Goal: Transaction & Acquisition: Download file/media

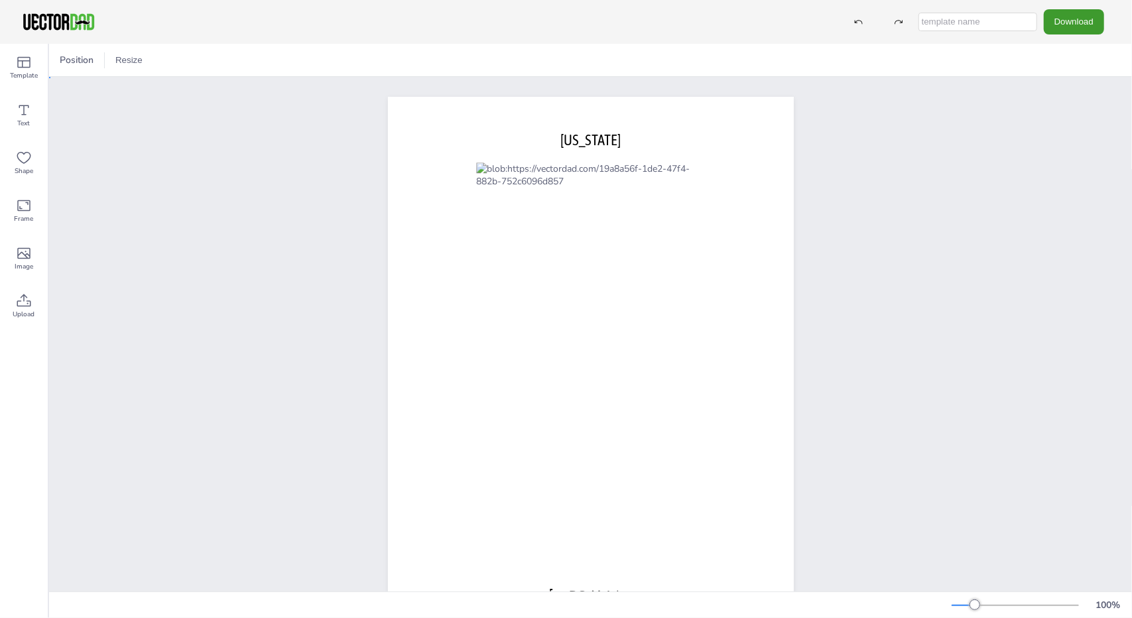
click at [1001, 298] on div "[DOMAIN_NAME] [US_STATE]" at bounding box center [590, 359] width 1083 height 564
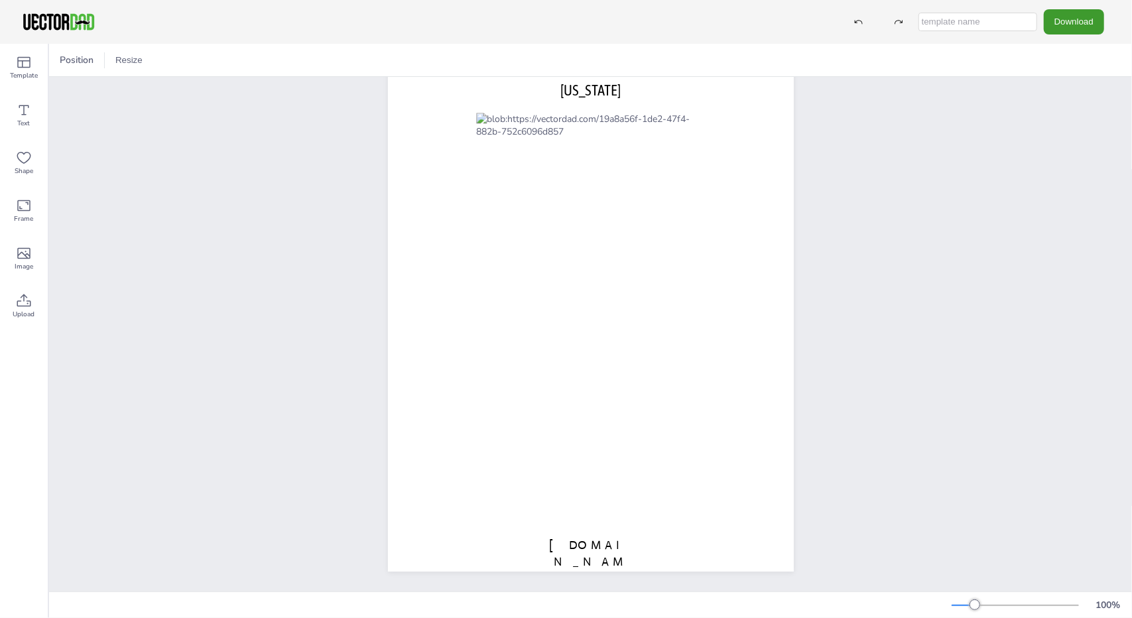
scroll to position [60, 0]
click at [1051, 27] on button "Download" at bounding box center [1073, 21] width 60 height 25
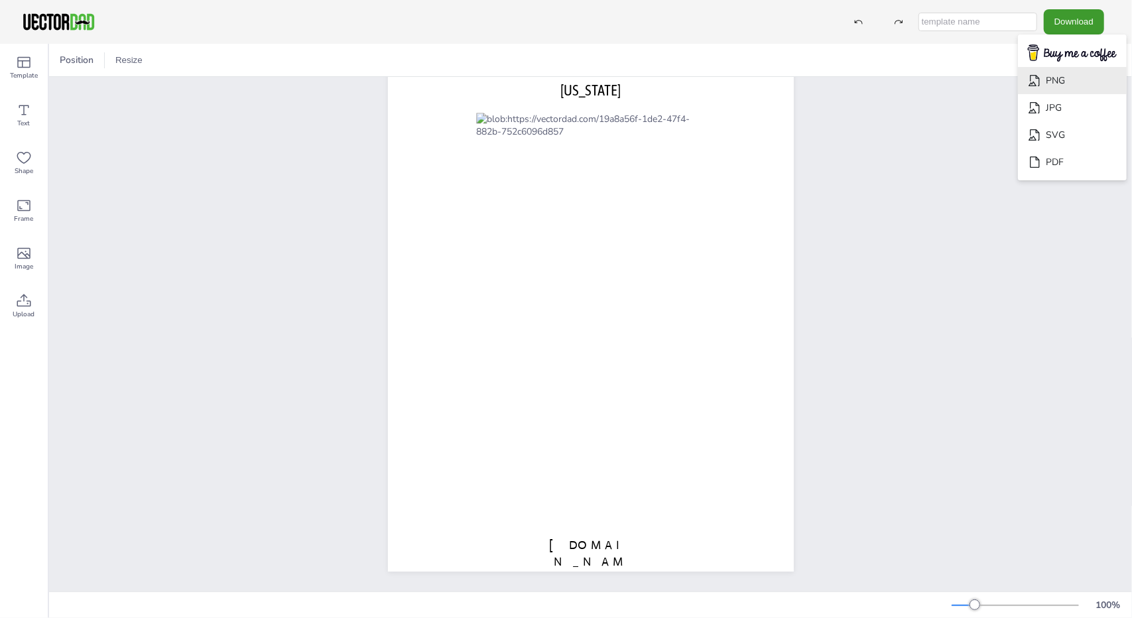
click at [1069, 91] on li "PNG" at bounding box center [1072, 80] width 109 height 27
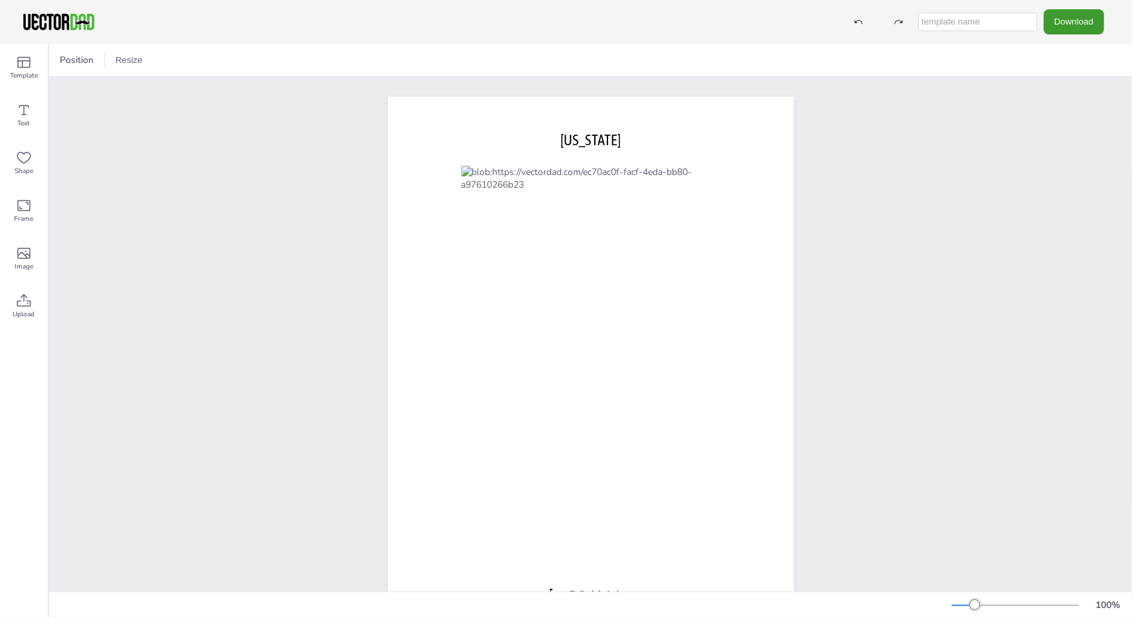
click at [1070, 39] on div "Download" at bounding box center [566, 22] width 1132 height 44
click at [1076, 17] on button "Download" at bounding box center [1073, 21] width 60 height 25
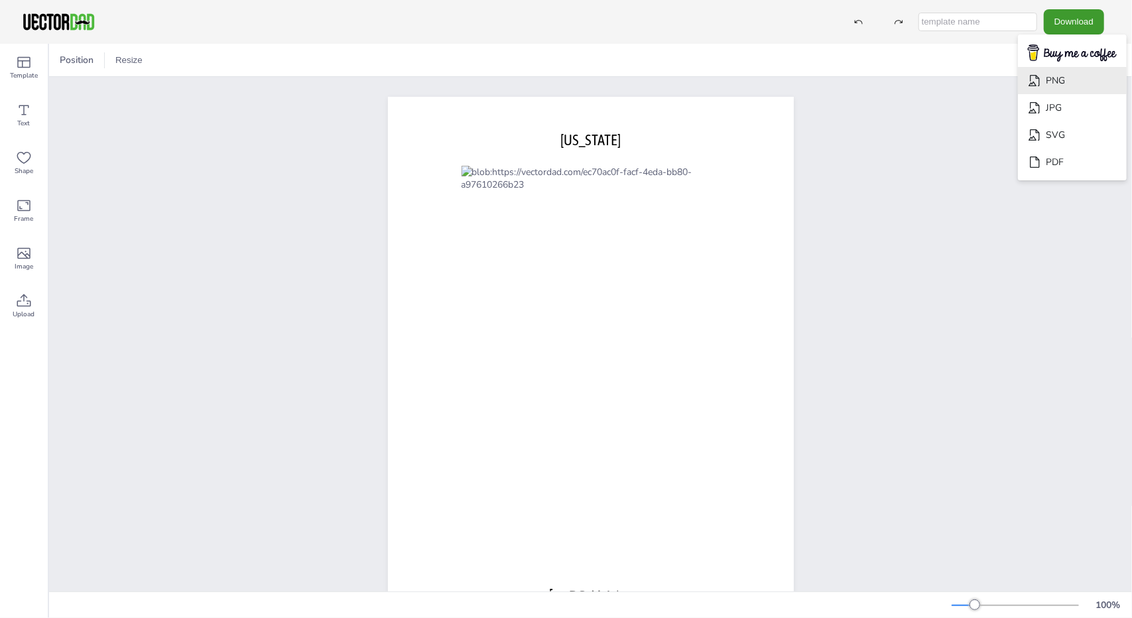
click at [1072, 84] on li "PNG" at bounding box center [1072, 80] width 109 height 27
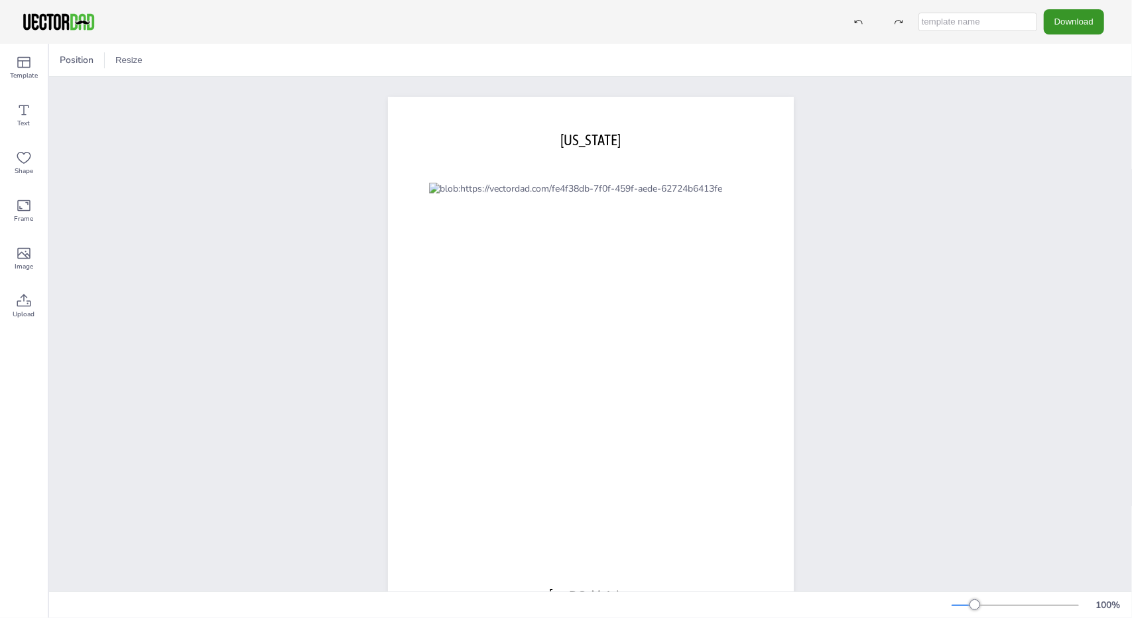
click at [1062, 17] on button "Download" at bounding box center [1073, 21] width 60 height 25
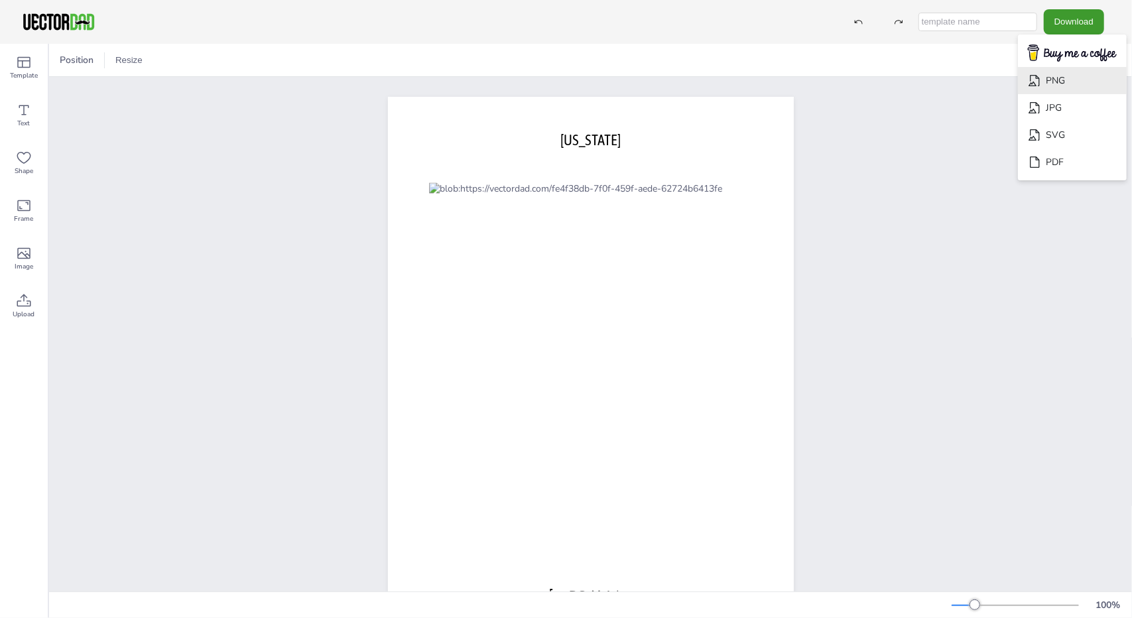
click at [1059, 82] on li "PNG" at bounding box center [1072, 80] width 109 height 27
